Goal: Transaction & Acquisition: Obtain resource

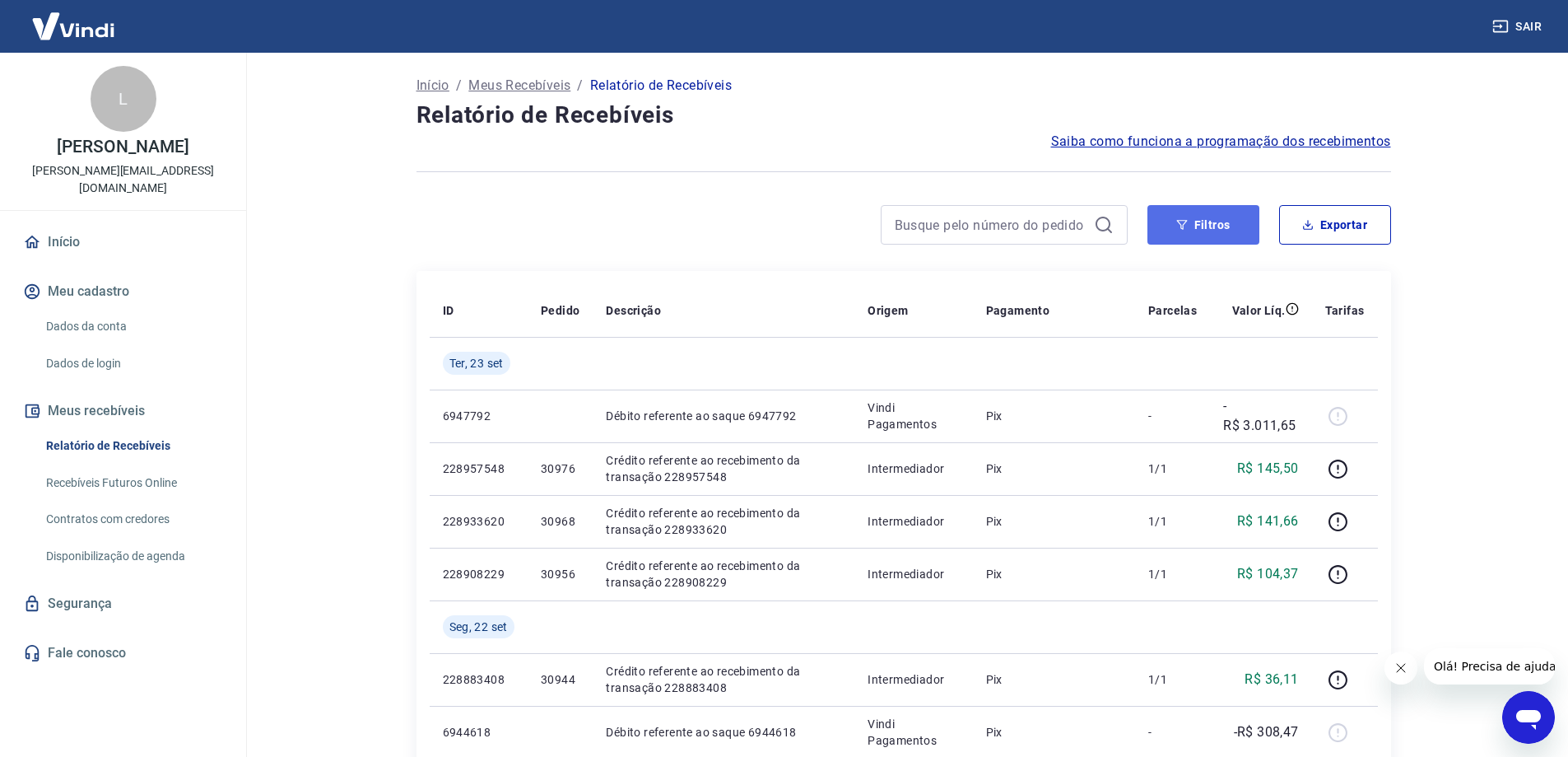
click at [1168, 223] on button "Filtros" at bounding box center [1202, 224] width 112 height 40
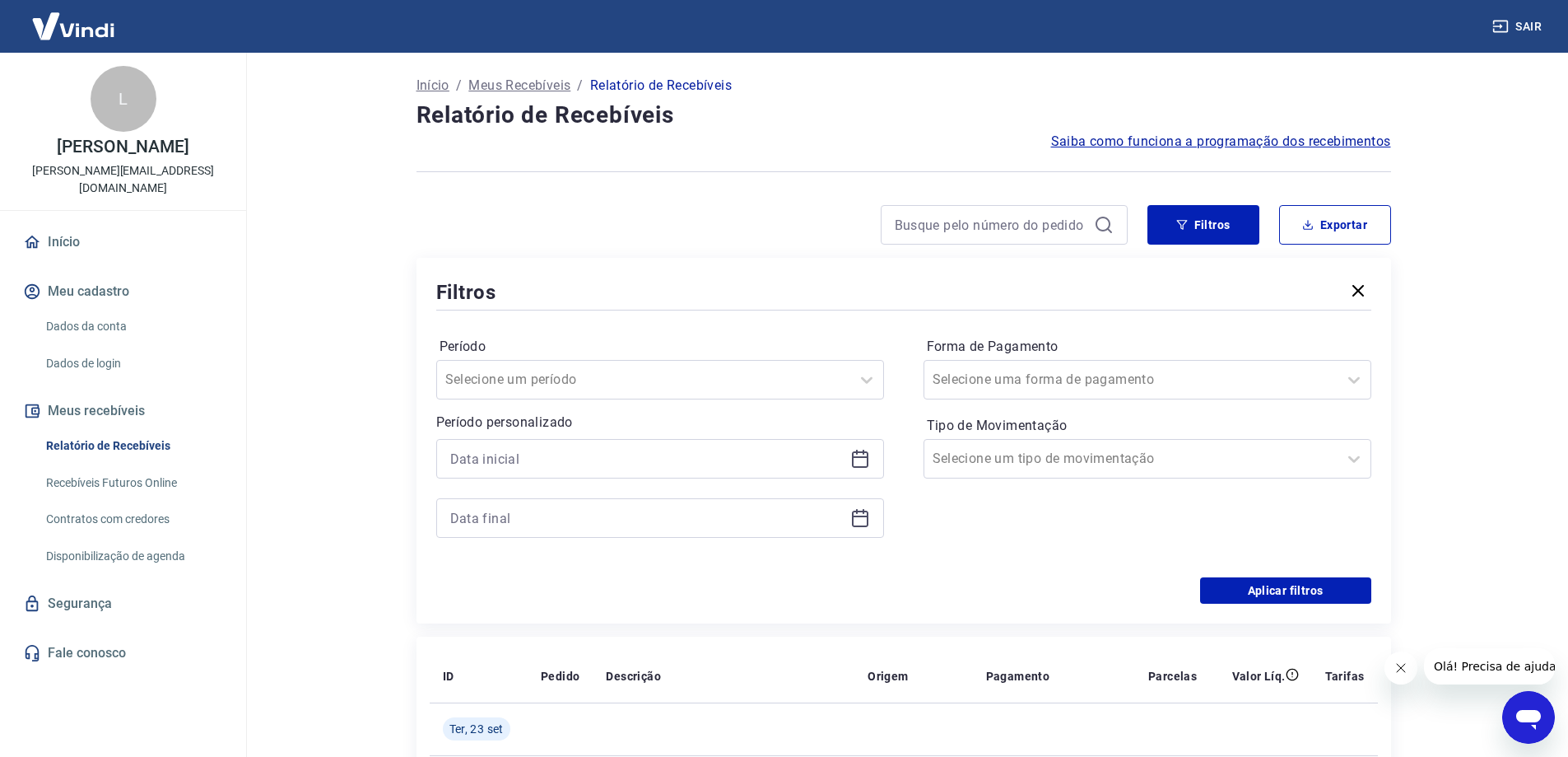
click at [853, 455] on icon at bounding box center [860, 460] width 17 height 17
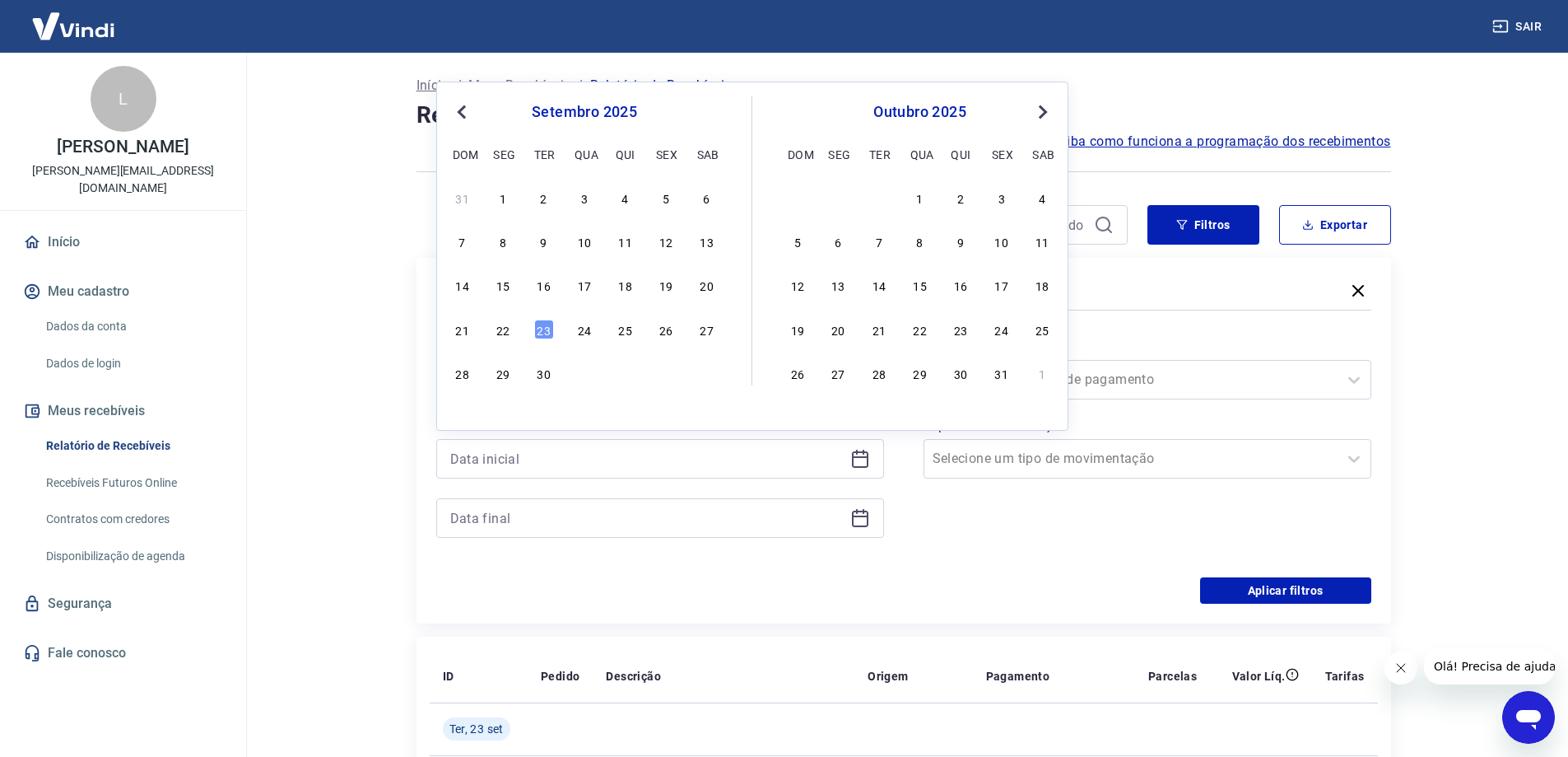
click at [468, 117] on button "Previous Month" at bounding box center [461, 112] width 20 height 20
click at [547, 197] on div "1" at bounding box center [544, 198] width 20 height 20
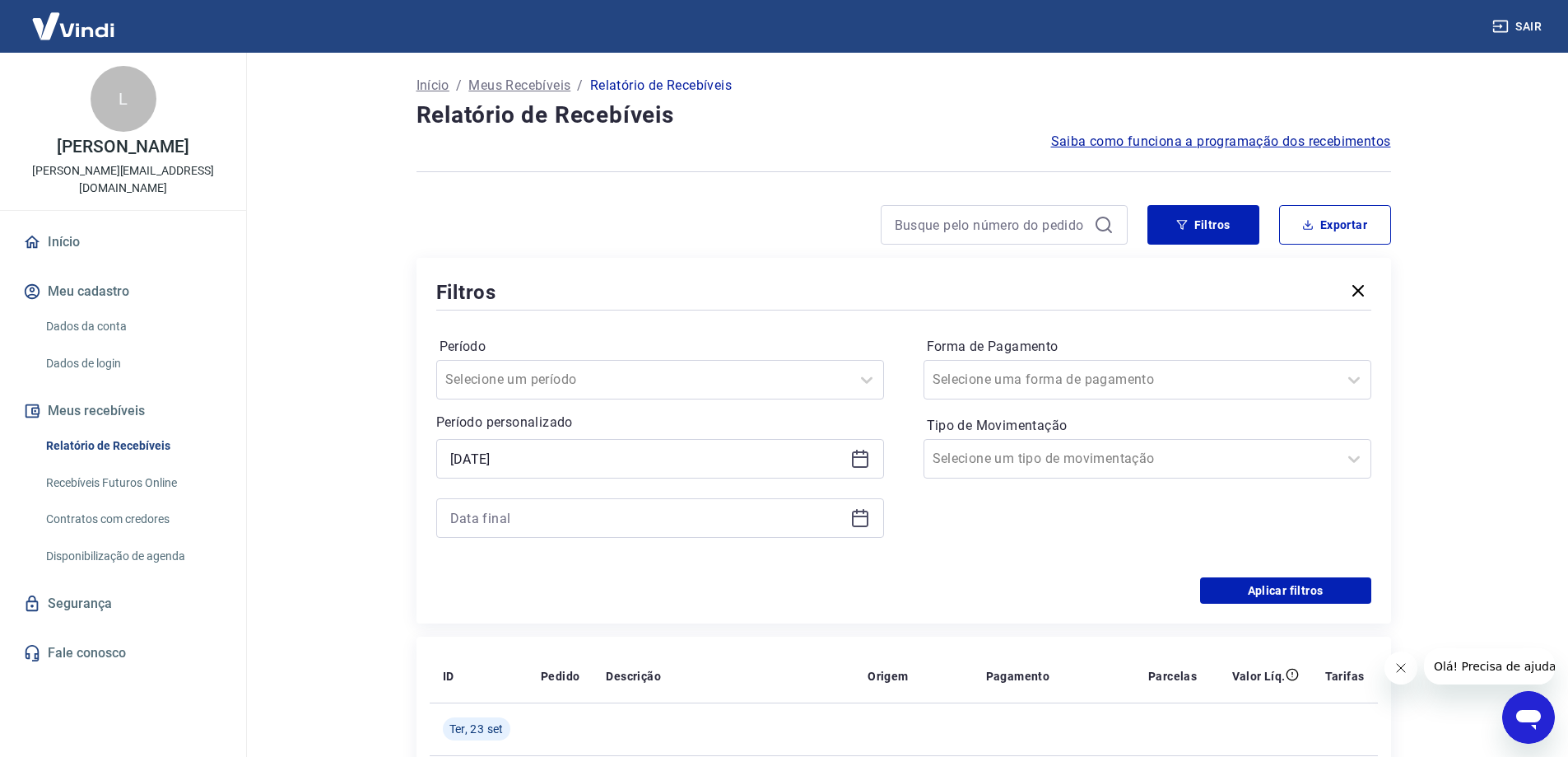
type input "[DATE]"
click at [861, 516] on icon at bounding box center [860, 516] width 17 height 2
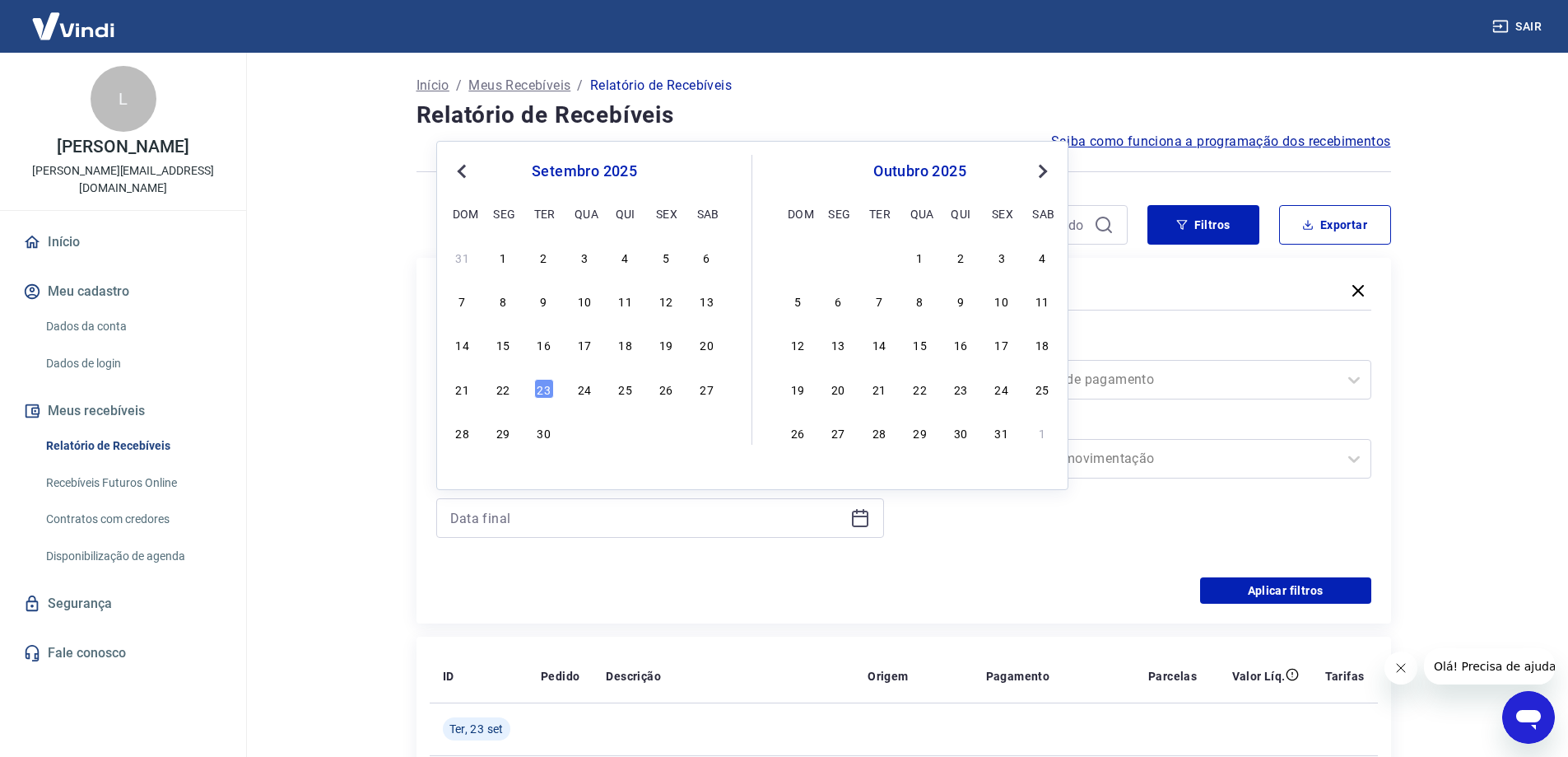
click at [463, 170] on span "Previous Month" at bounding box center [463, 170] width 0 height 19
click at [628, 437] on div "31" at bounding box center [625, 432] width 20 height 20
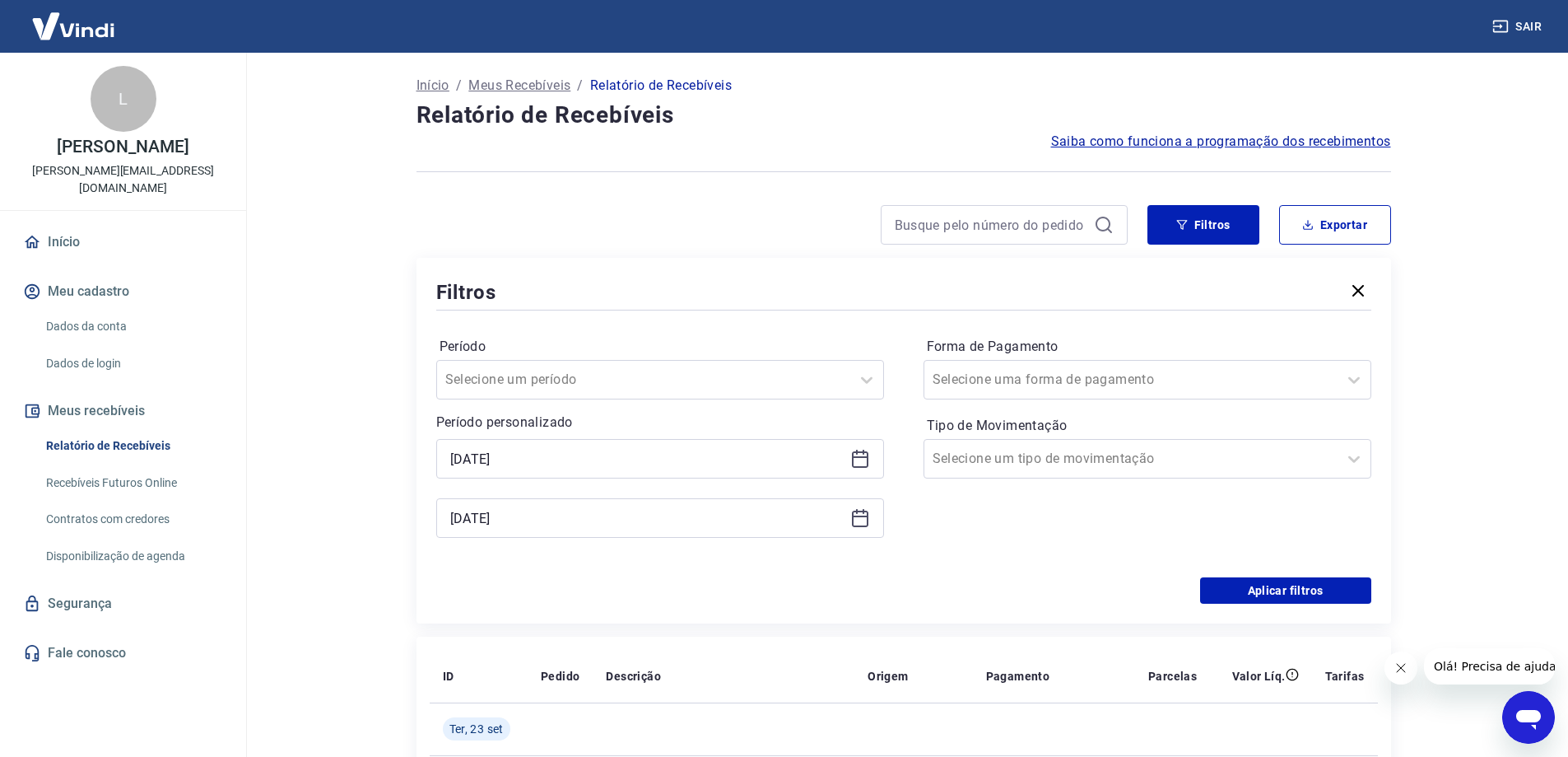
type input "[DATE]"
click at [1308, 592] on button "Aplicar filtros" at bounding box center [1285, 590] width 171 height 27
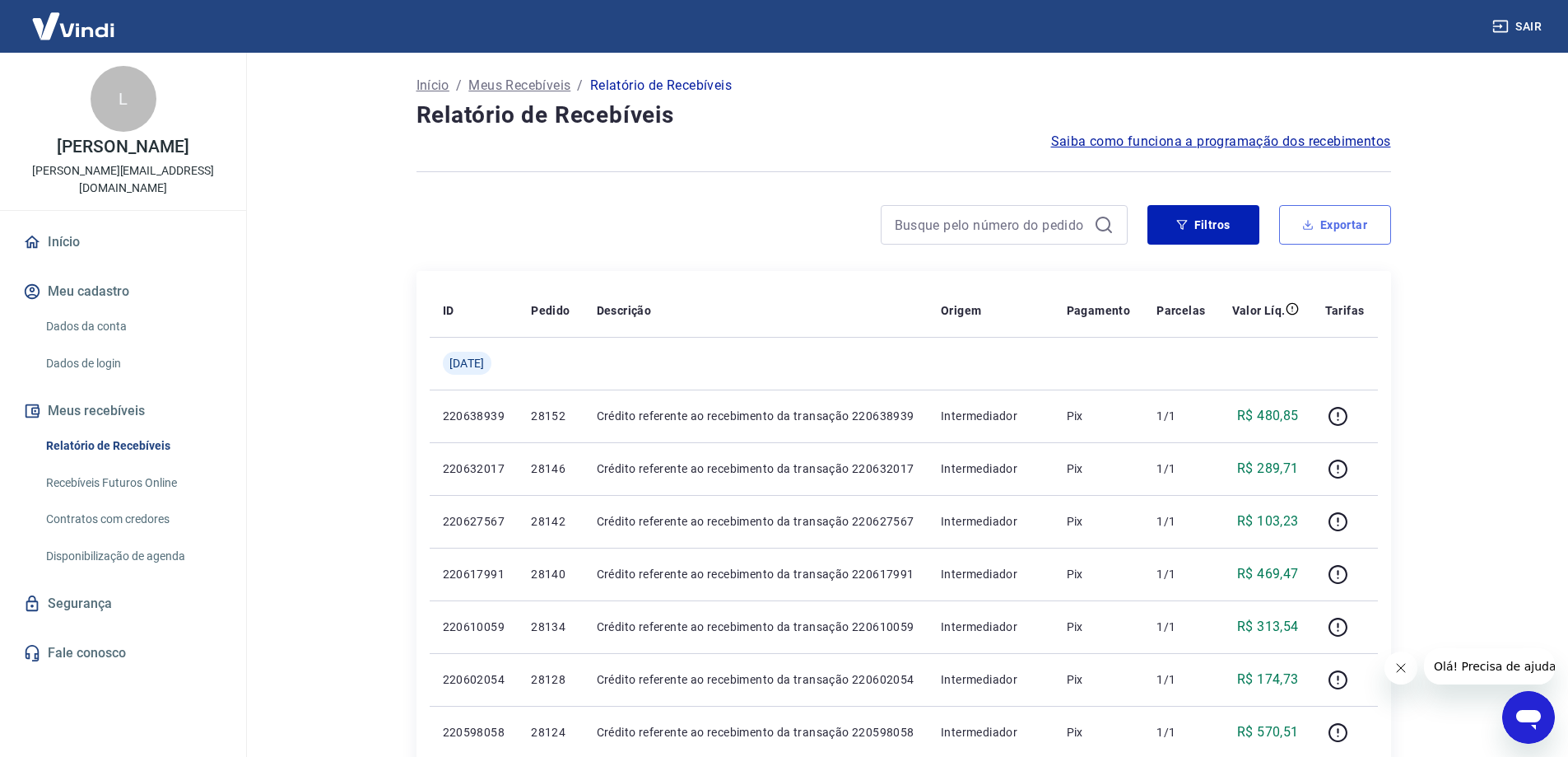
click at [1347, 230] on button "Exportar" at bounding box center [1335, 224] width 112 height 40
type input "[DATE]"
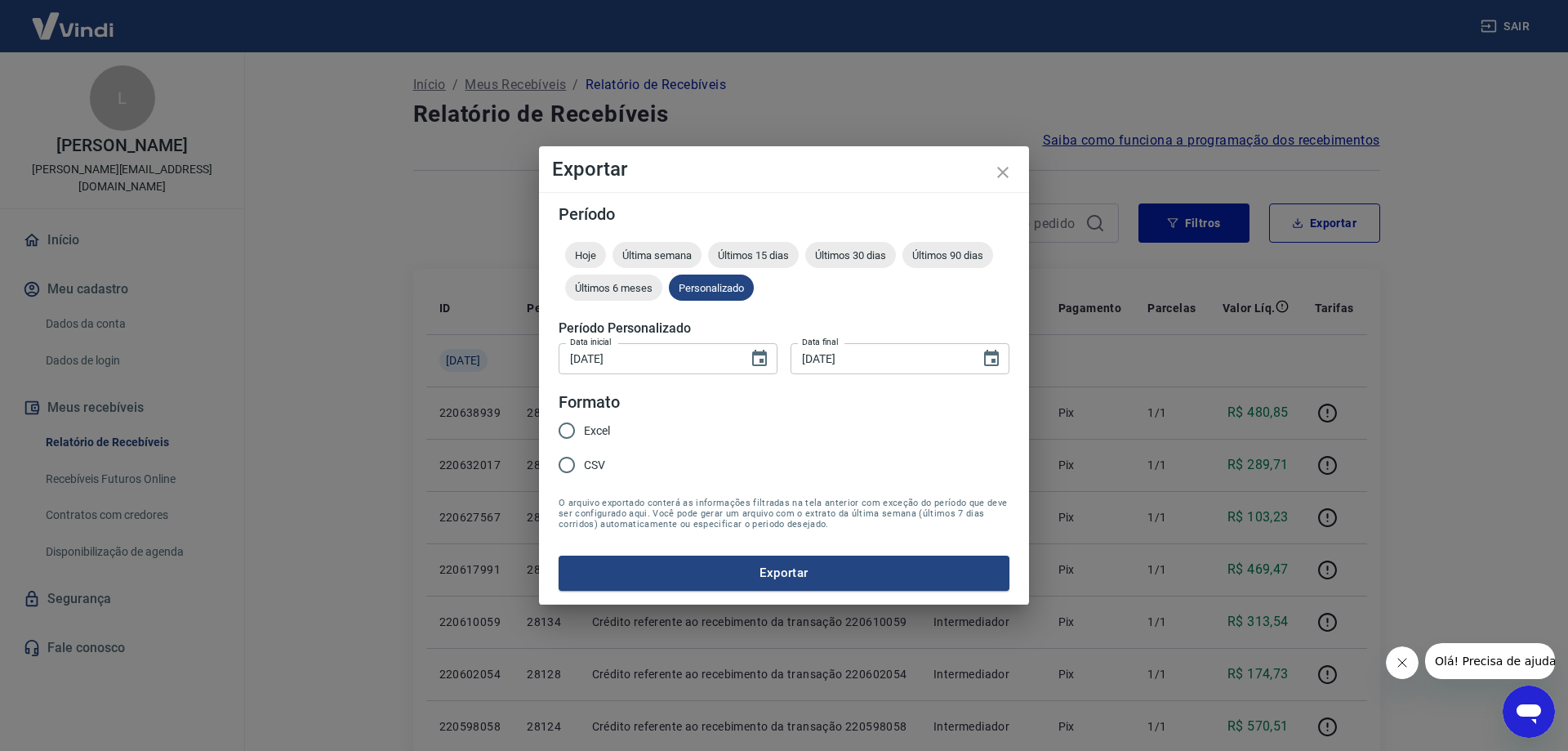
click at [580, 424] on input "Excel" at bounding box center [567, 430] width 34 height 34
radio input "true"
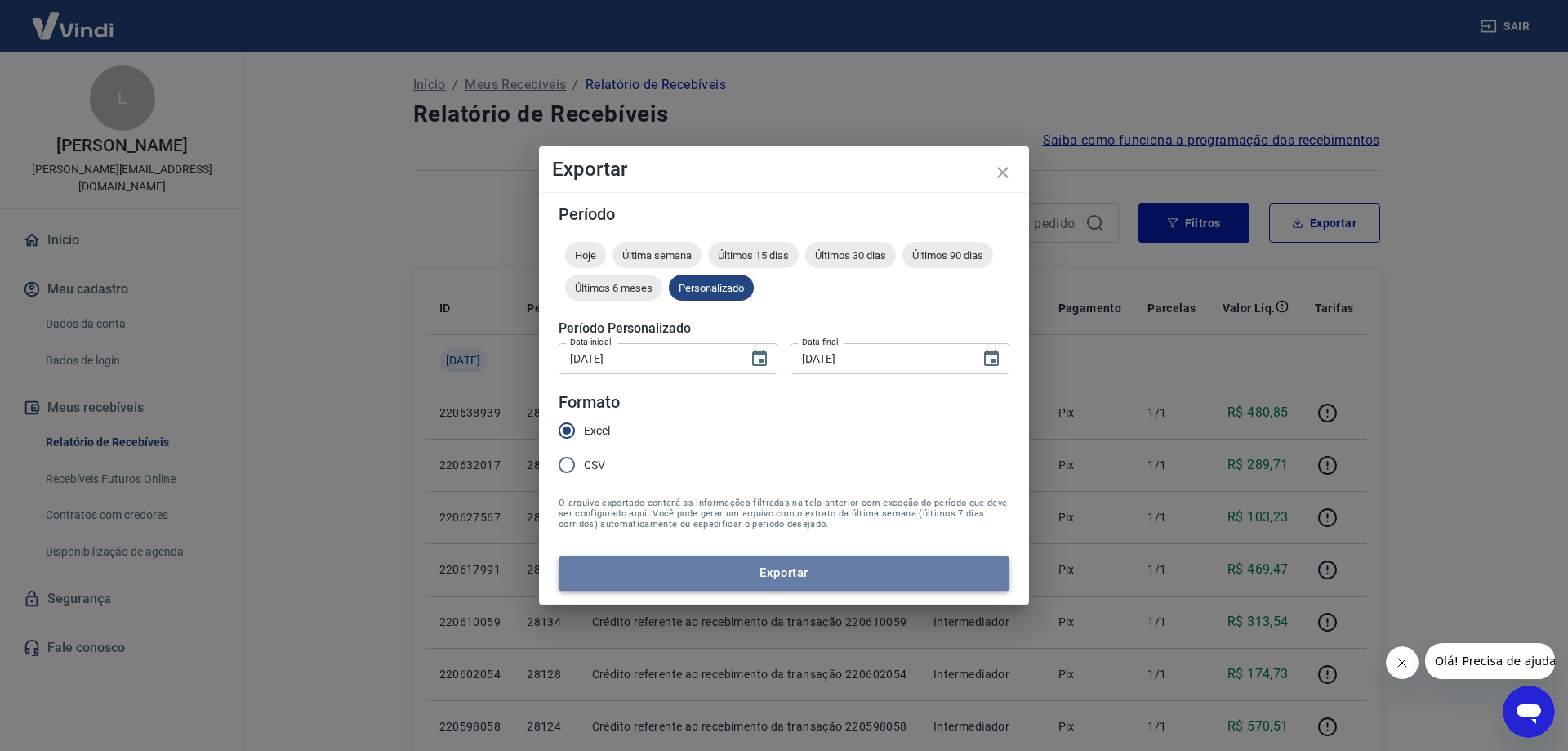
click at [790, 565] on button "Exportar" at bounding box center [784, 572] width 451 height 34
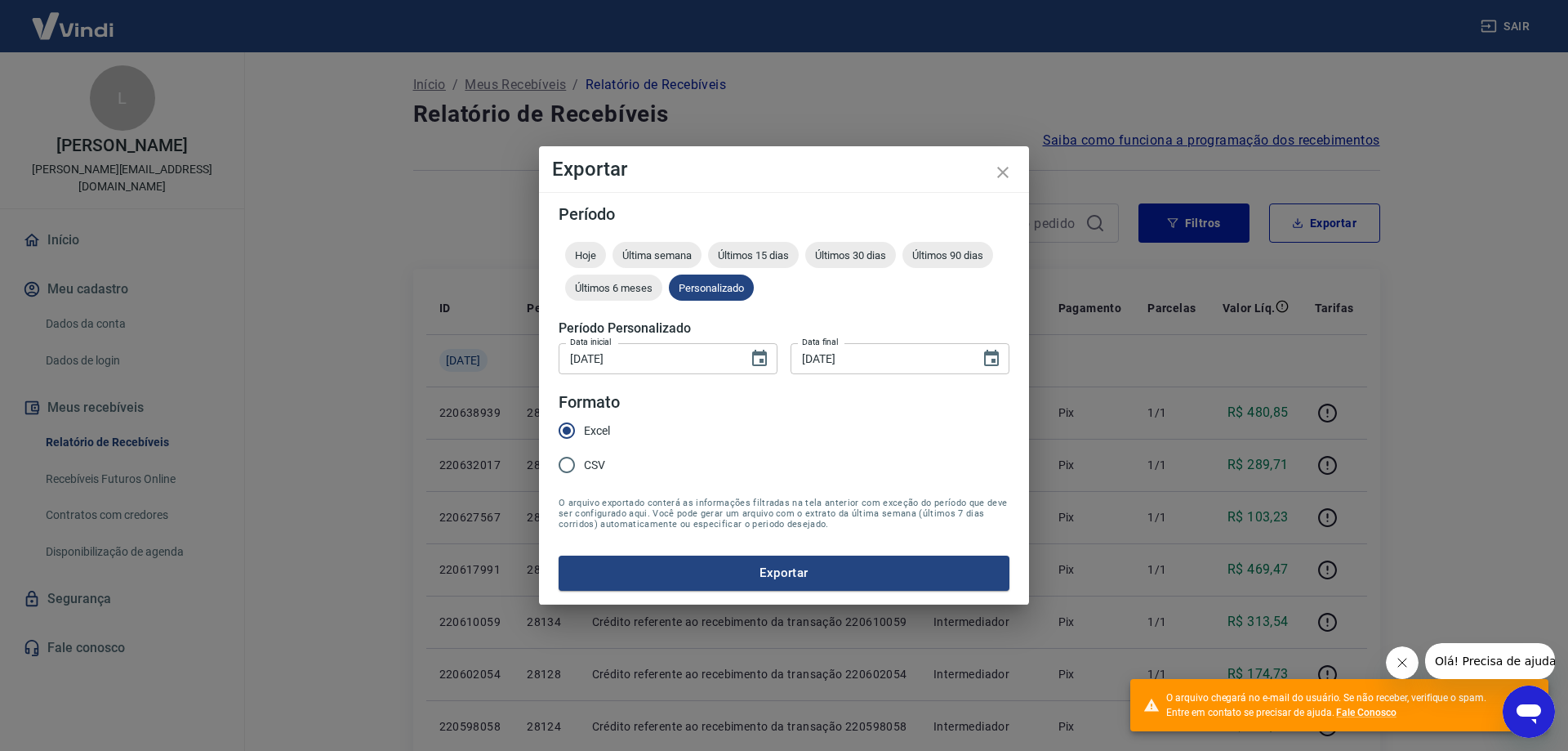
click at [584, 459] on span "CSV" at bounding box center [595, 465] width 22 height 17
click at [584, 459] on input "CSV" at bounding box center [567, 465] width 34 height 34
radio input "true"
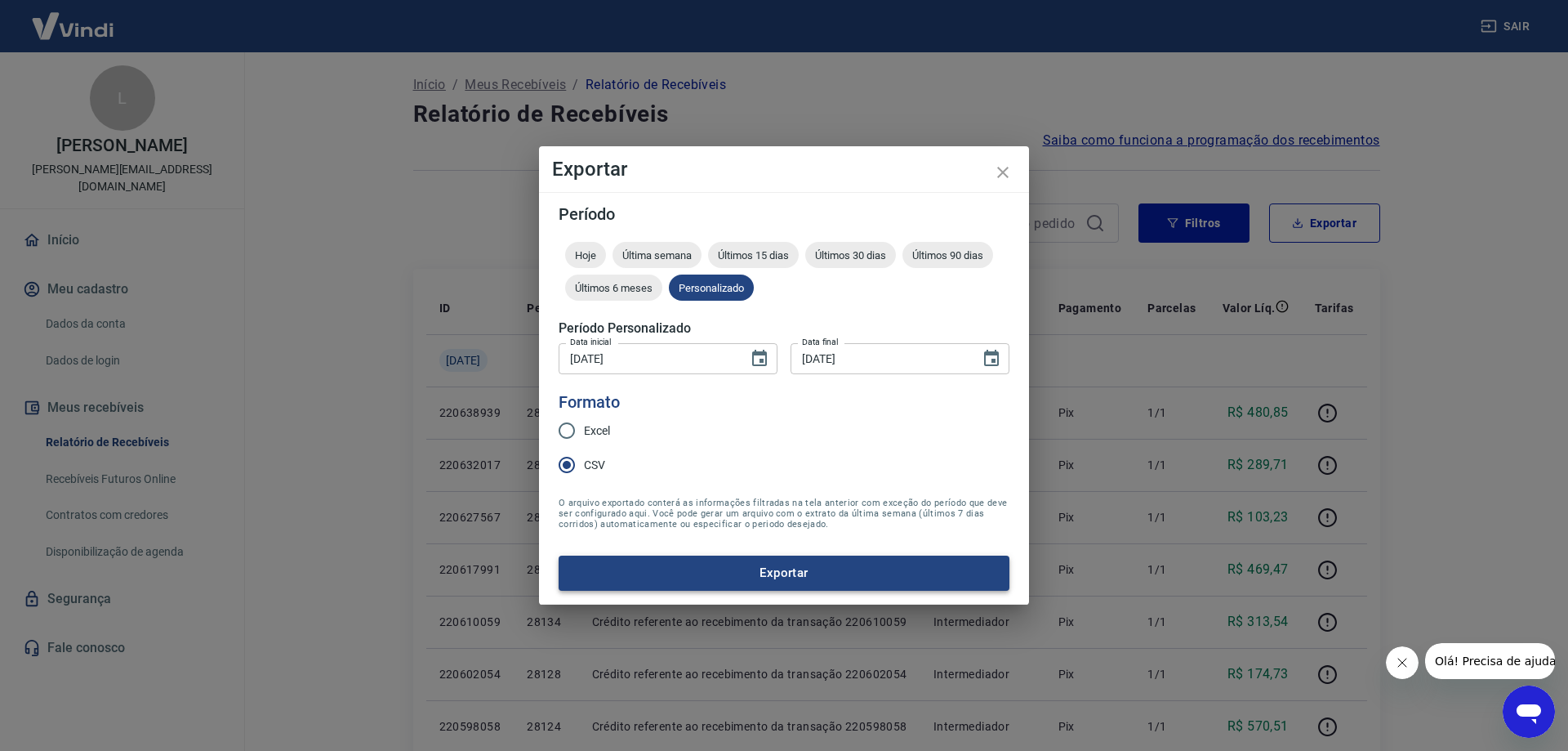
click at [780, 570] on button "Exportar" at bounding box center [784, 572] width 451 height 34
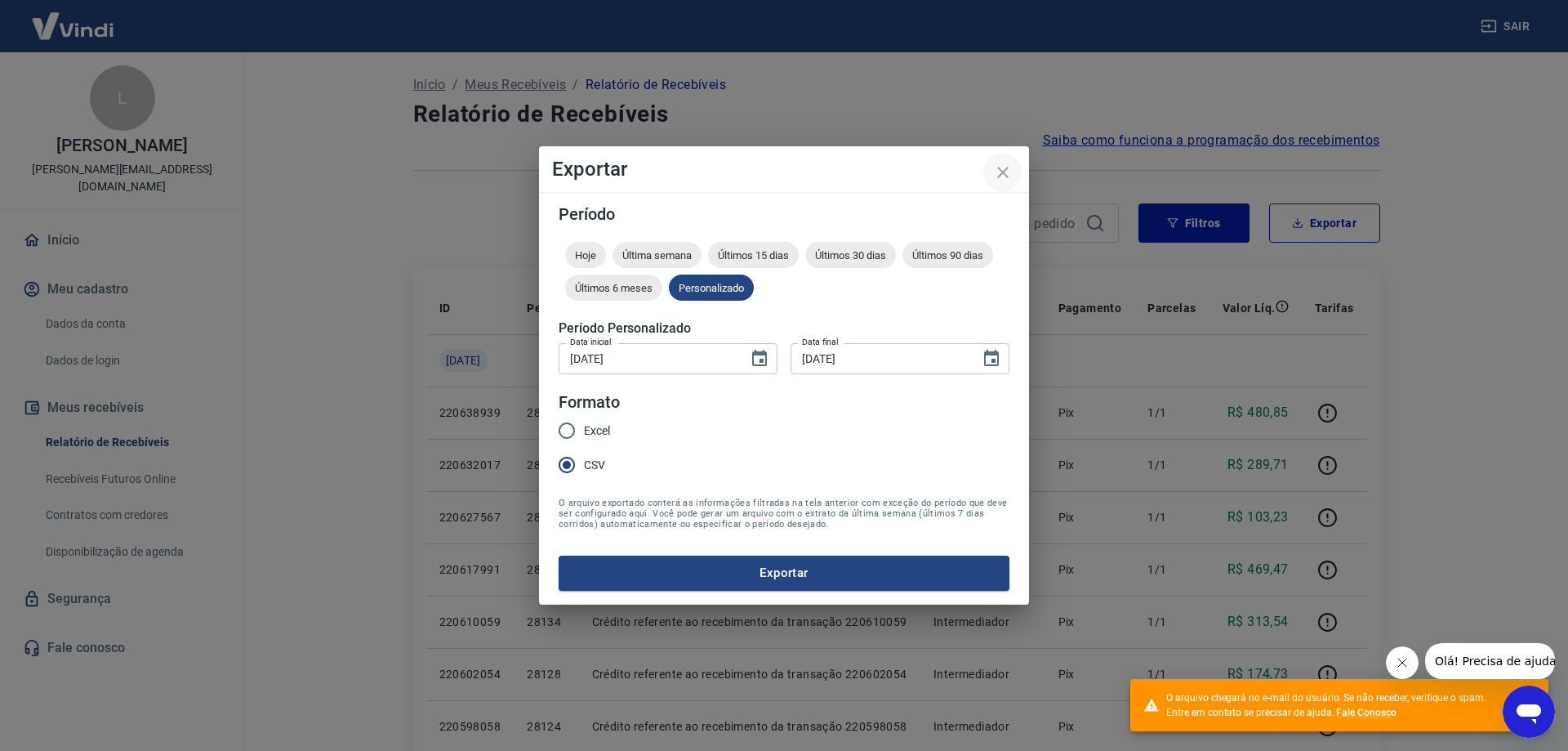
click at [1000, 171] on icon "close" at bounding box center [1003, 173] width 12 height 12
